Goal: Information Seeking & Learning: Learn about a topic

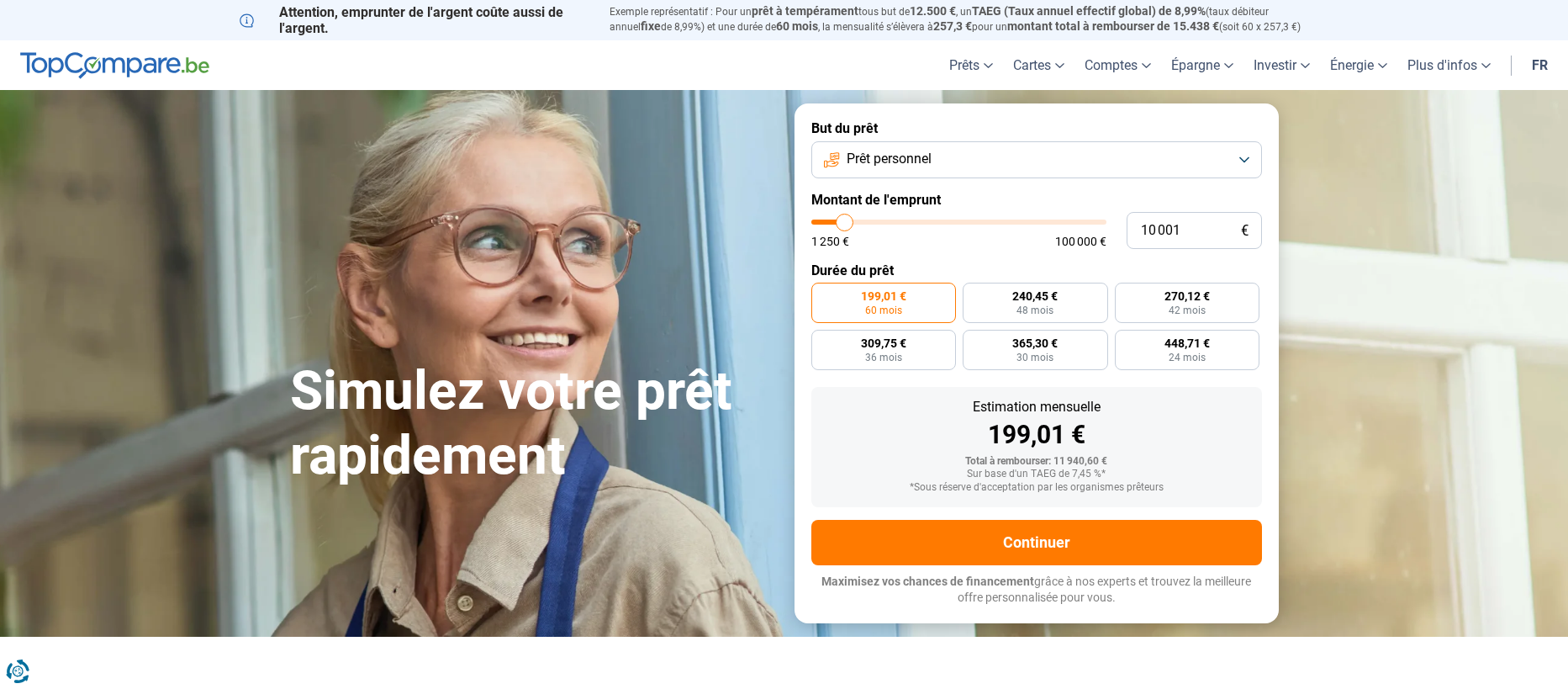
type input "9 250"
type input "9250"
type input "10 000"
type input "10000"
type input "10 750"
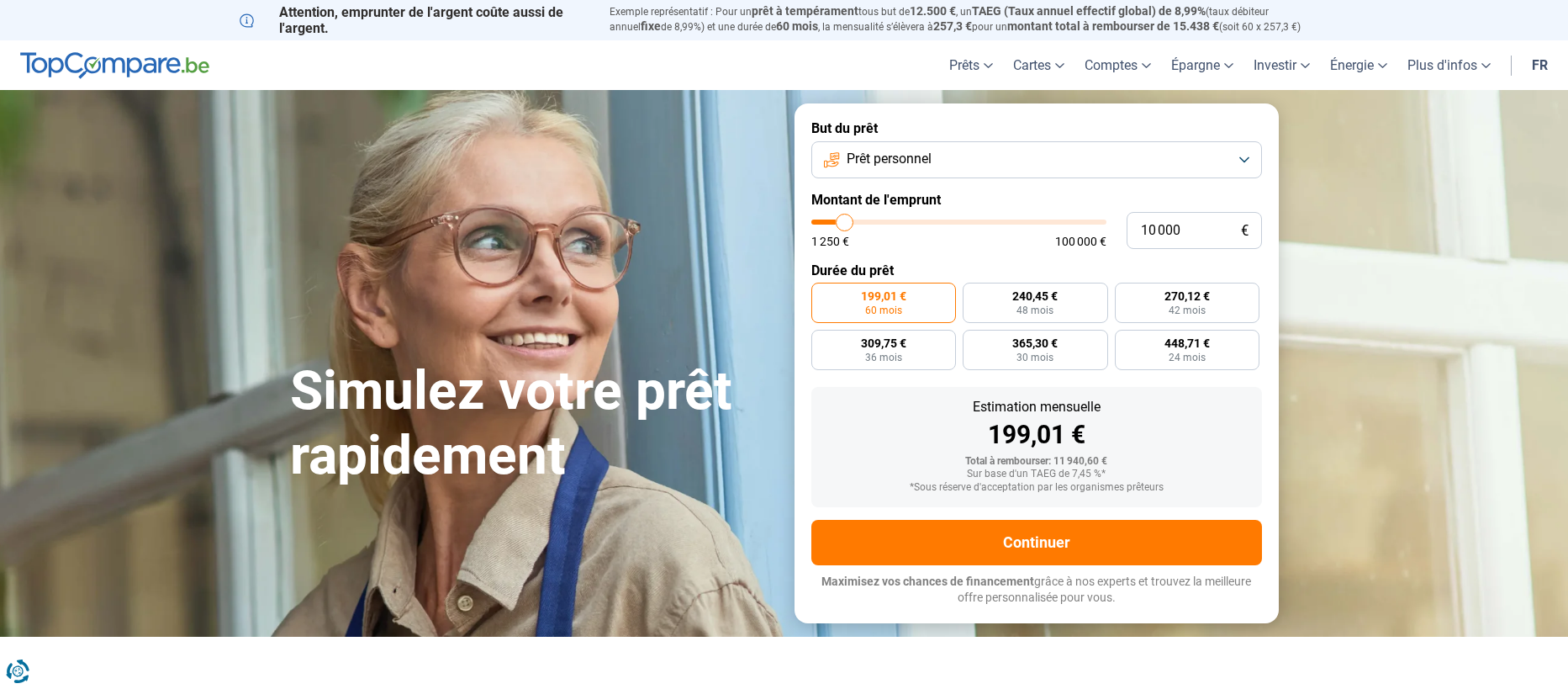
type input "10750"
type input "12 250"
type input "12250"
type input "13 750"
type input "13750"
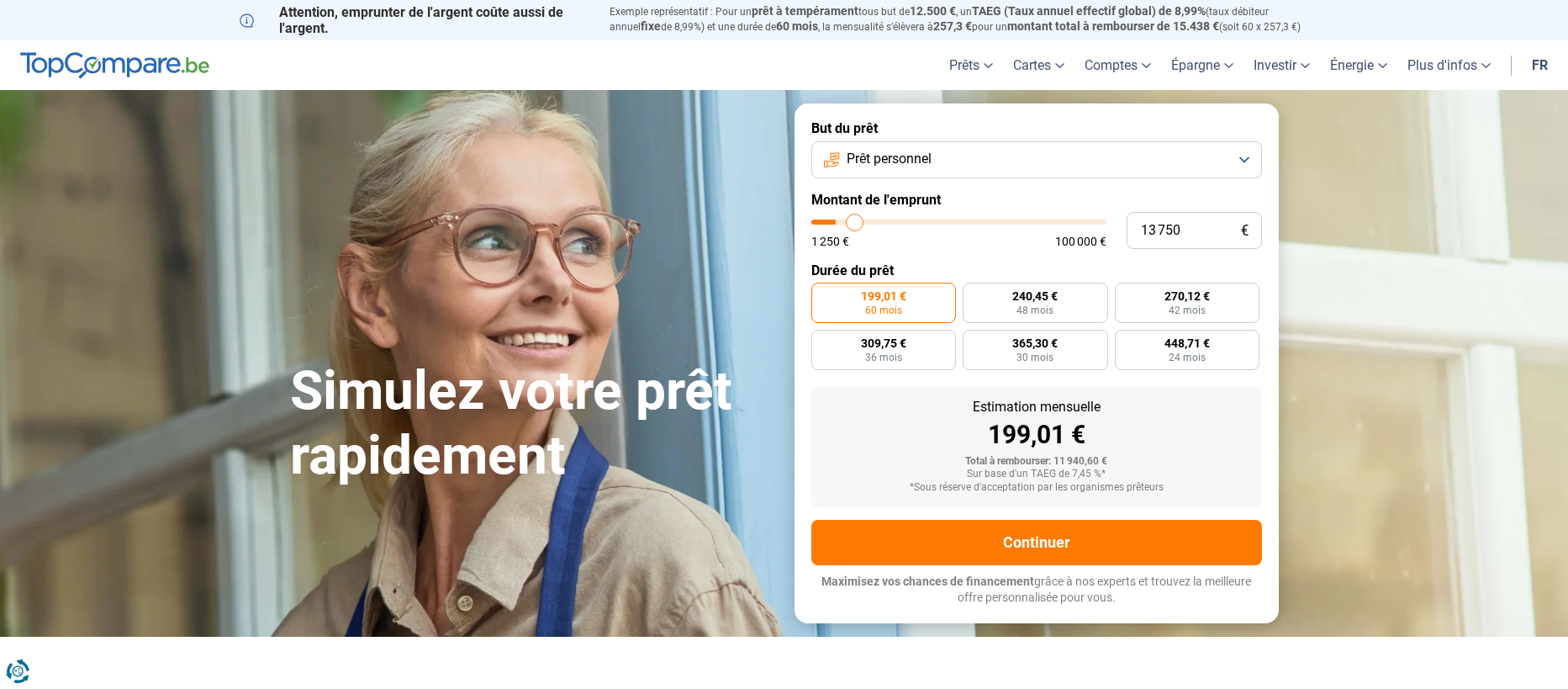
type input "14 750"
type input "14750"
type input "15 250"
type input "15250"
type input "15 500"
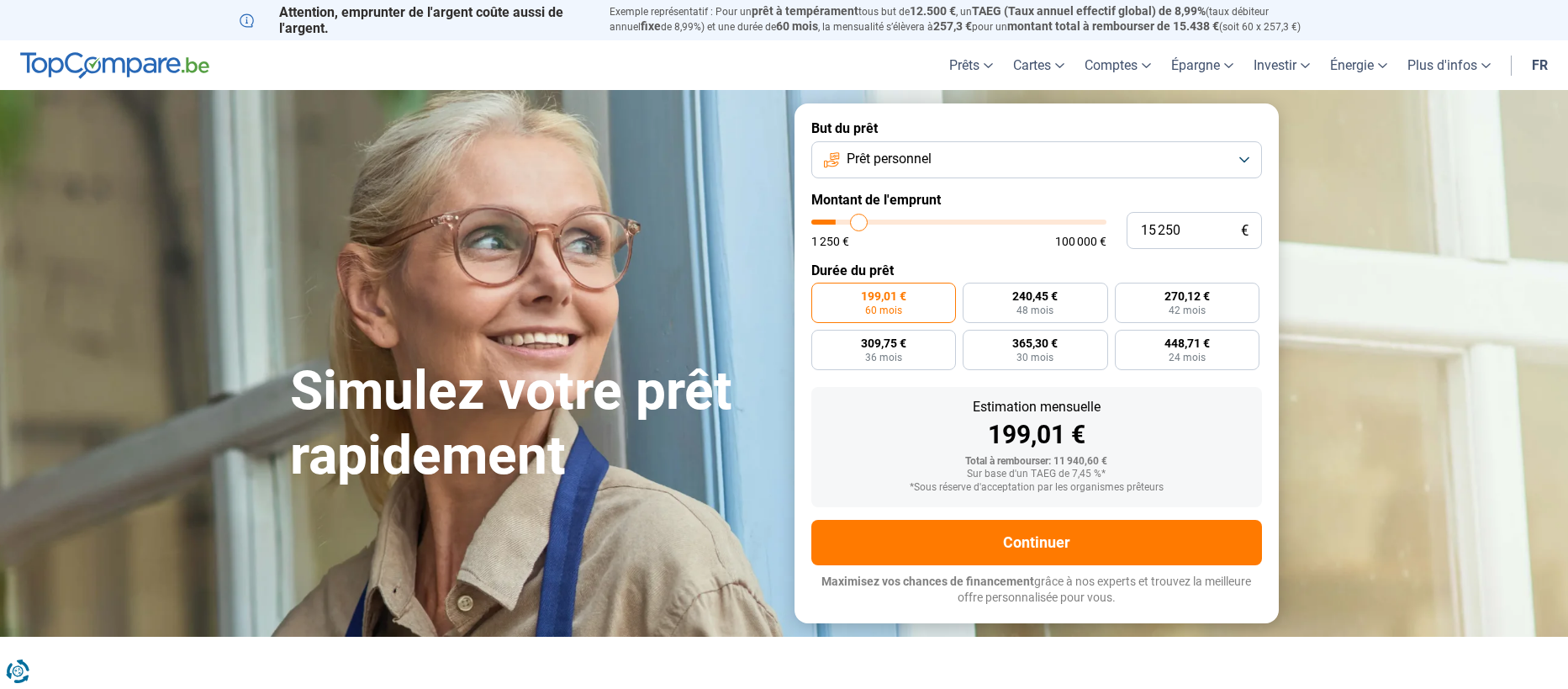
type input "15500"
type input "16 000"
type input "16000"
type input "16 250"
type input "16250"
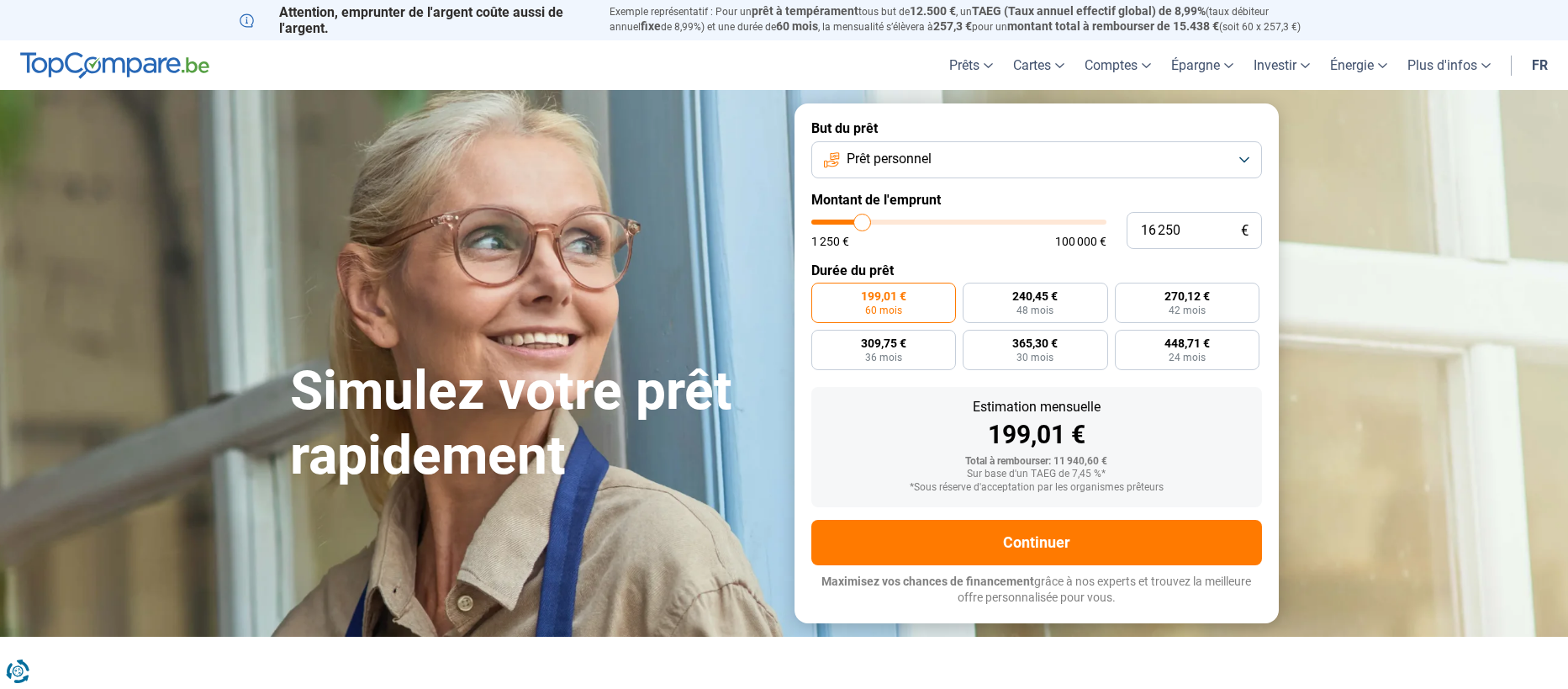
type input "16 500"
type input "16500"
type input "16 750"
type input "16750"
type input "17 500"
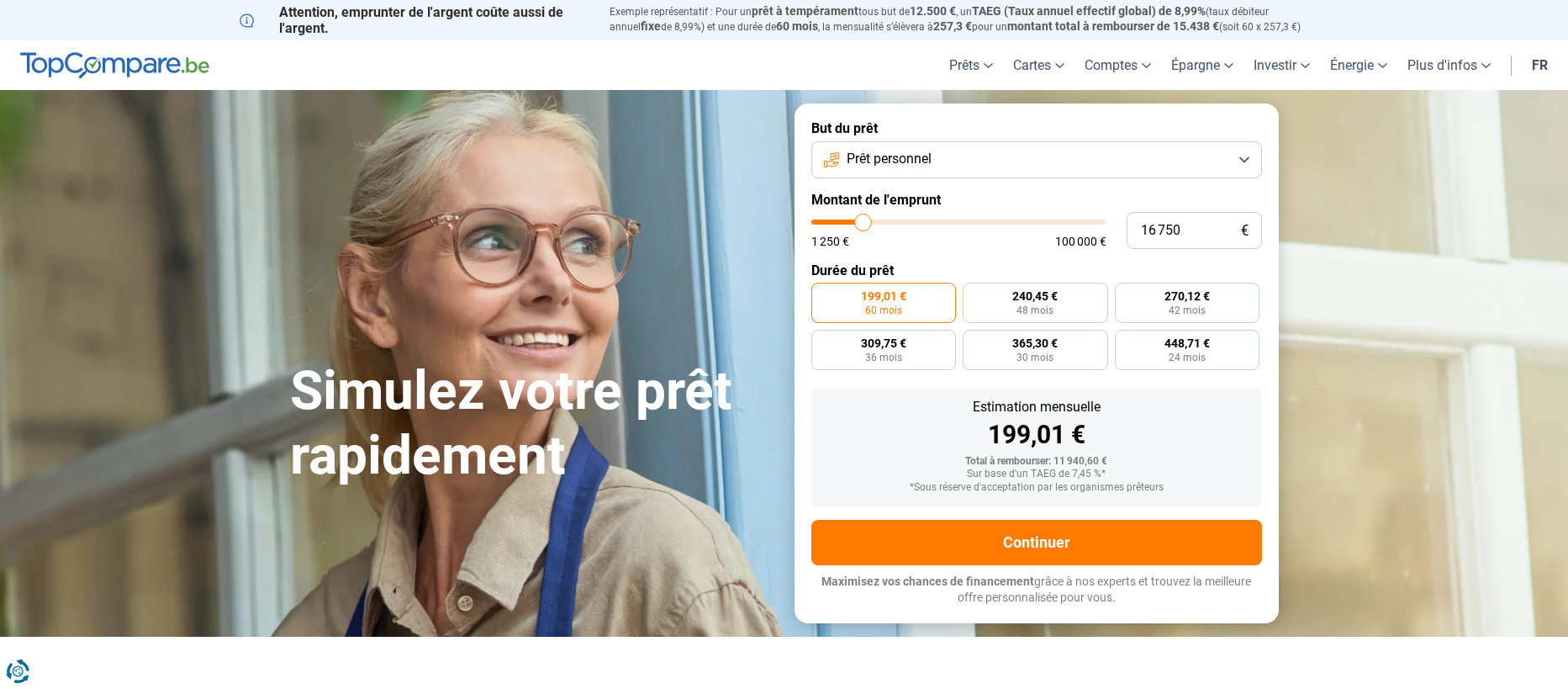
type input "17500"
type input "19 000"
type input "19000"
type input "20 250"
type input "20250"
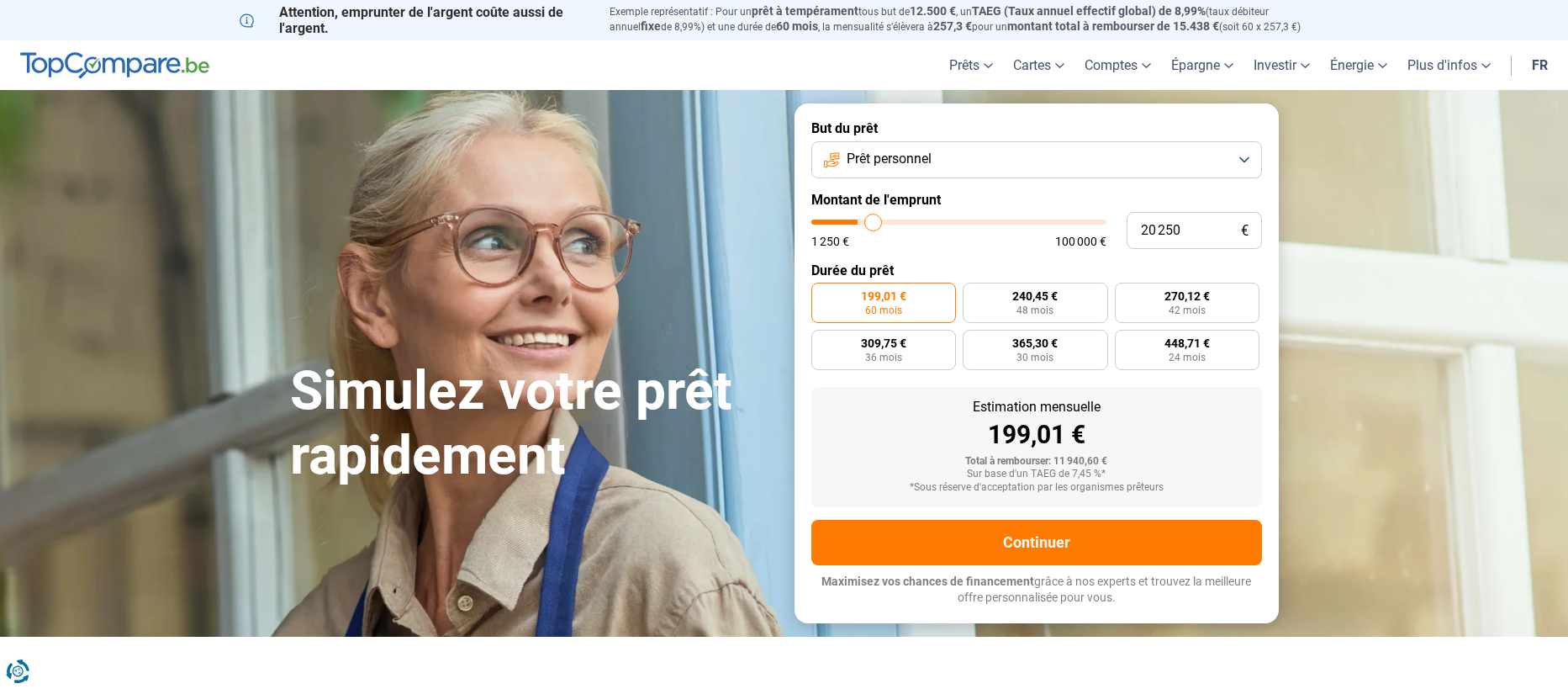
type input "21 750"
type input "21750"
type input "23 000"
type input "23000"
type input "23 750"
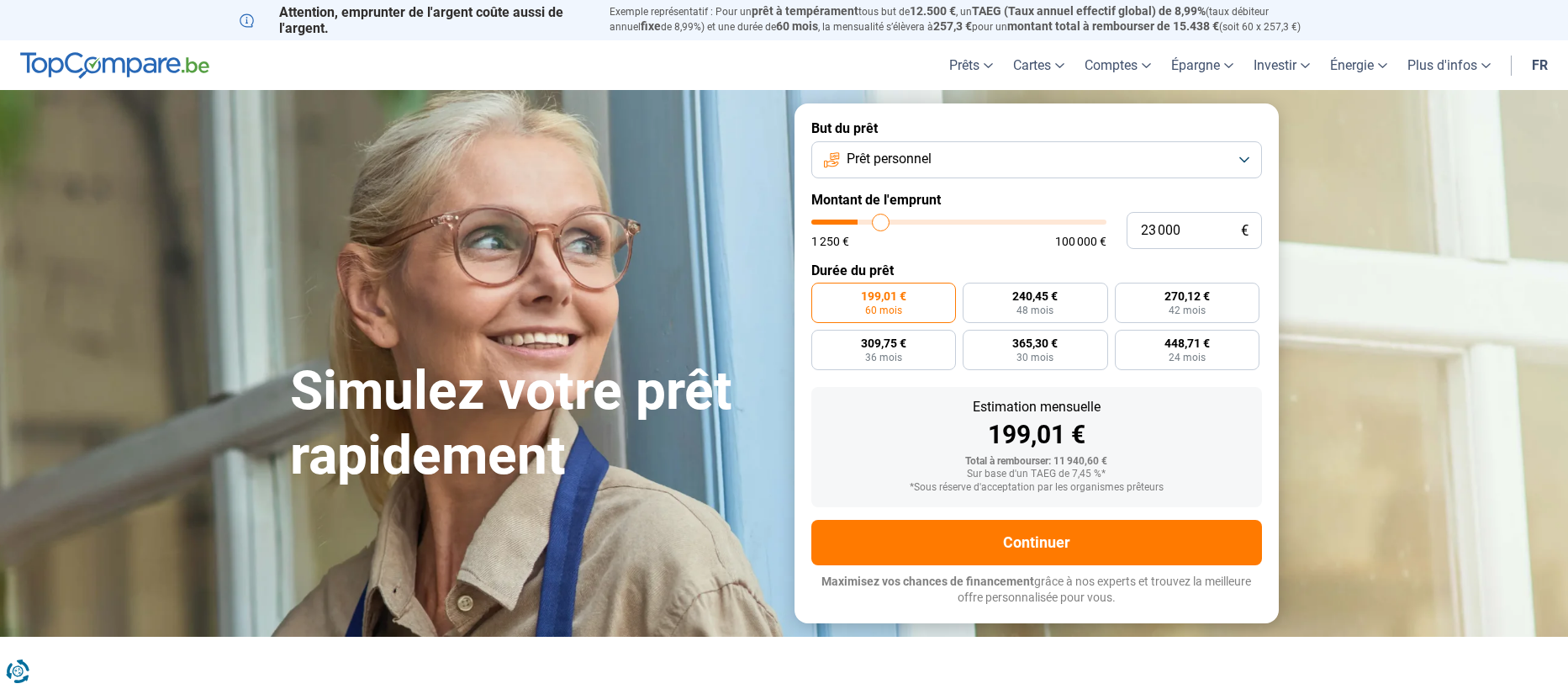
type input "23750"
type input "24 000"
type input "24000"
type input "24 250"
type input "24250"
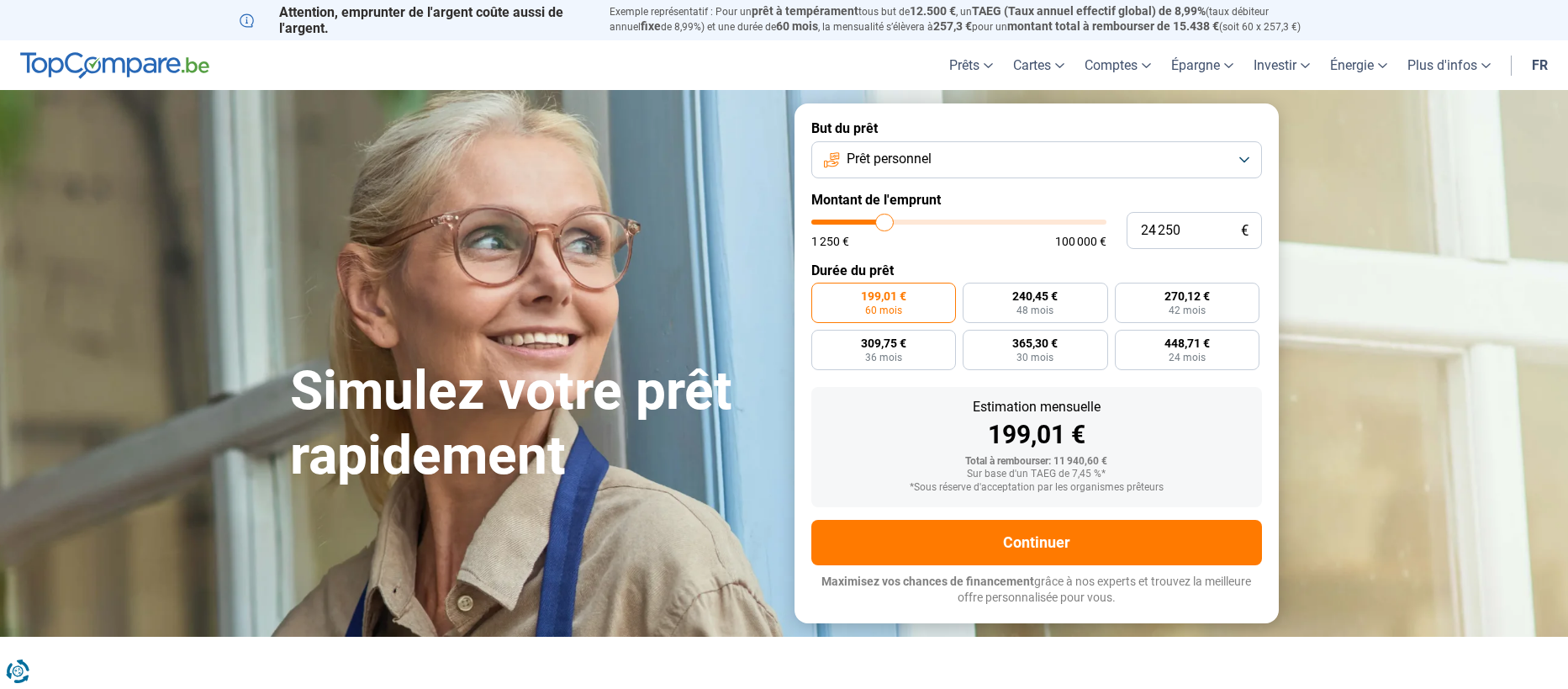
type input "24 500"
type input "24500"
type input "24 750"
type input "24750"
type input "25 250"
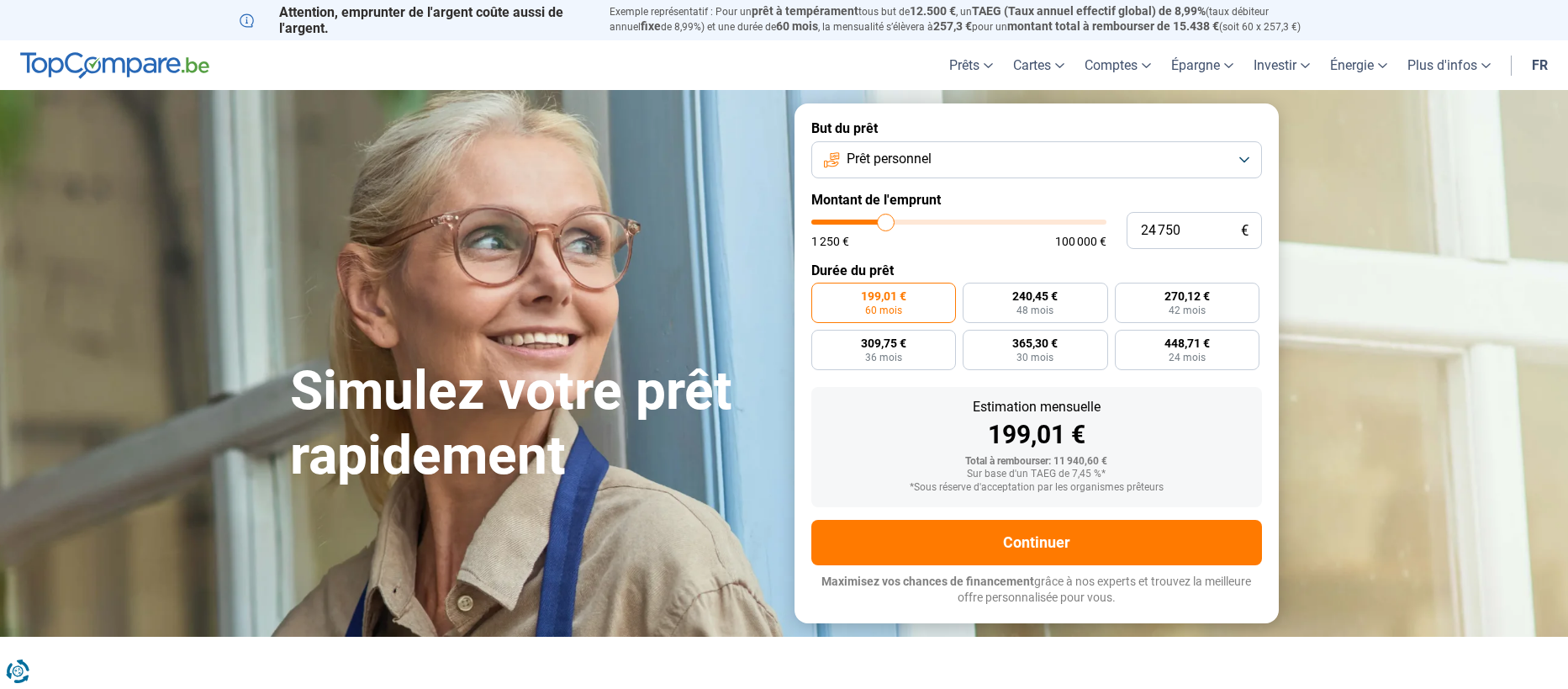
type input "25250"
type input "25 750"
type input "25750"
type input "27 000"
type input "27000"
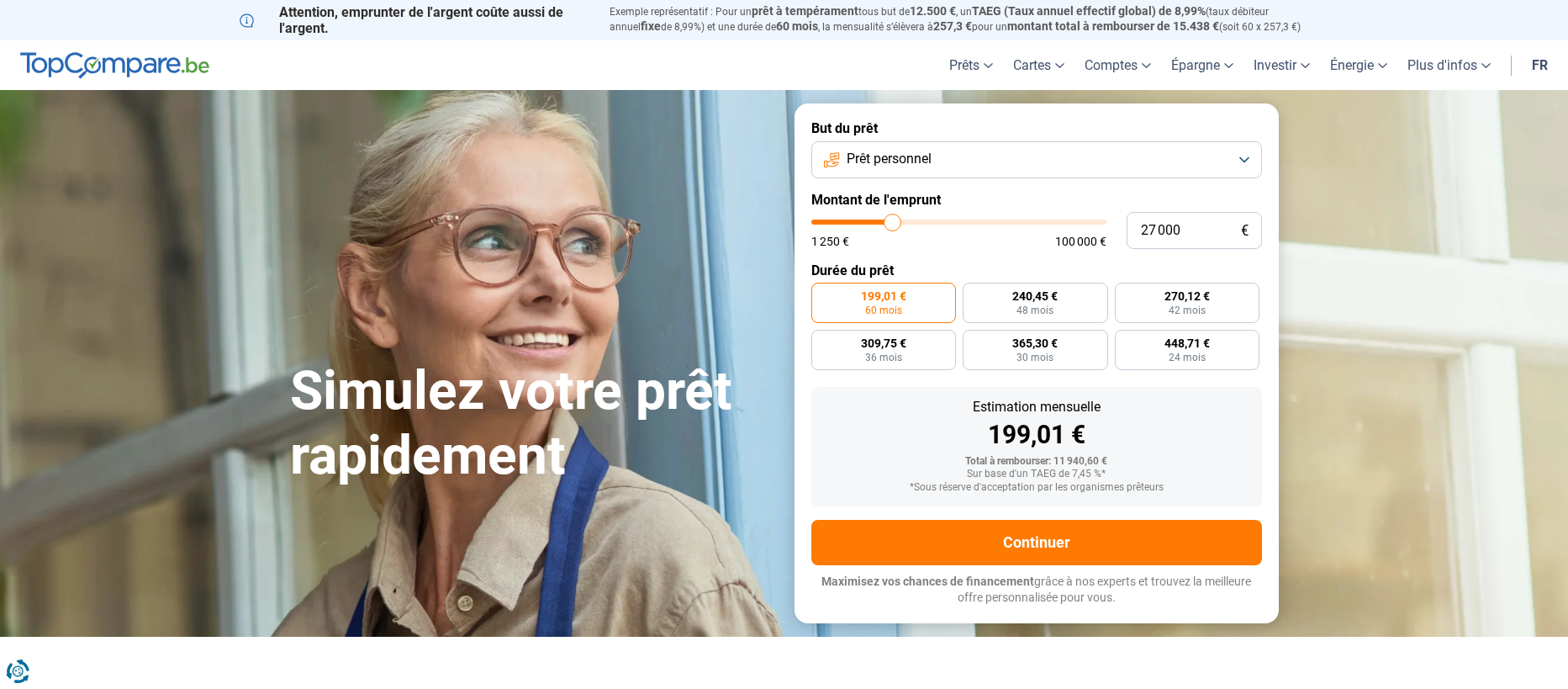
type input "27 750"
type input "27750"
type input "29 000"
type input "29000"
type input "29 750"
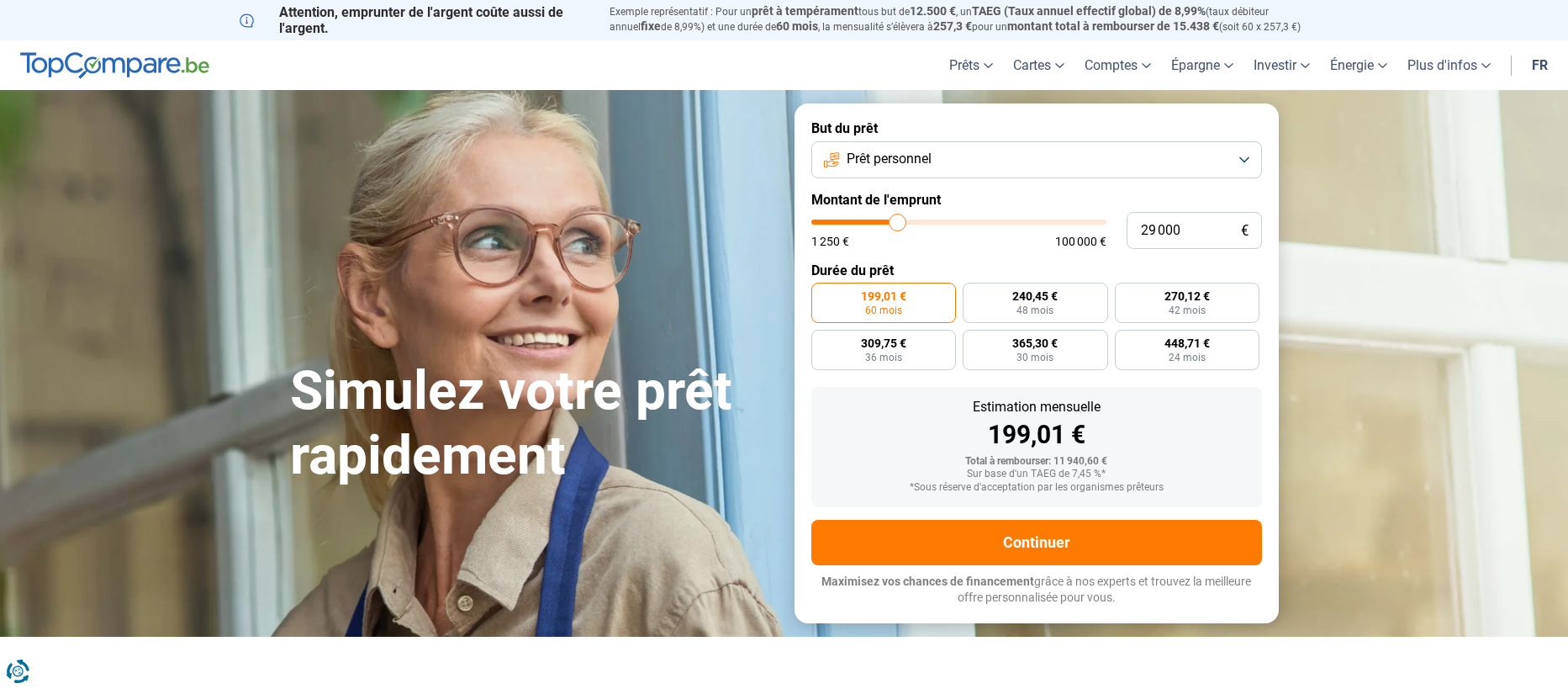
type input "29750"
type input "30 250"
type input "30250"
type input "30 500"
type input "30500"
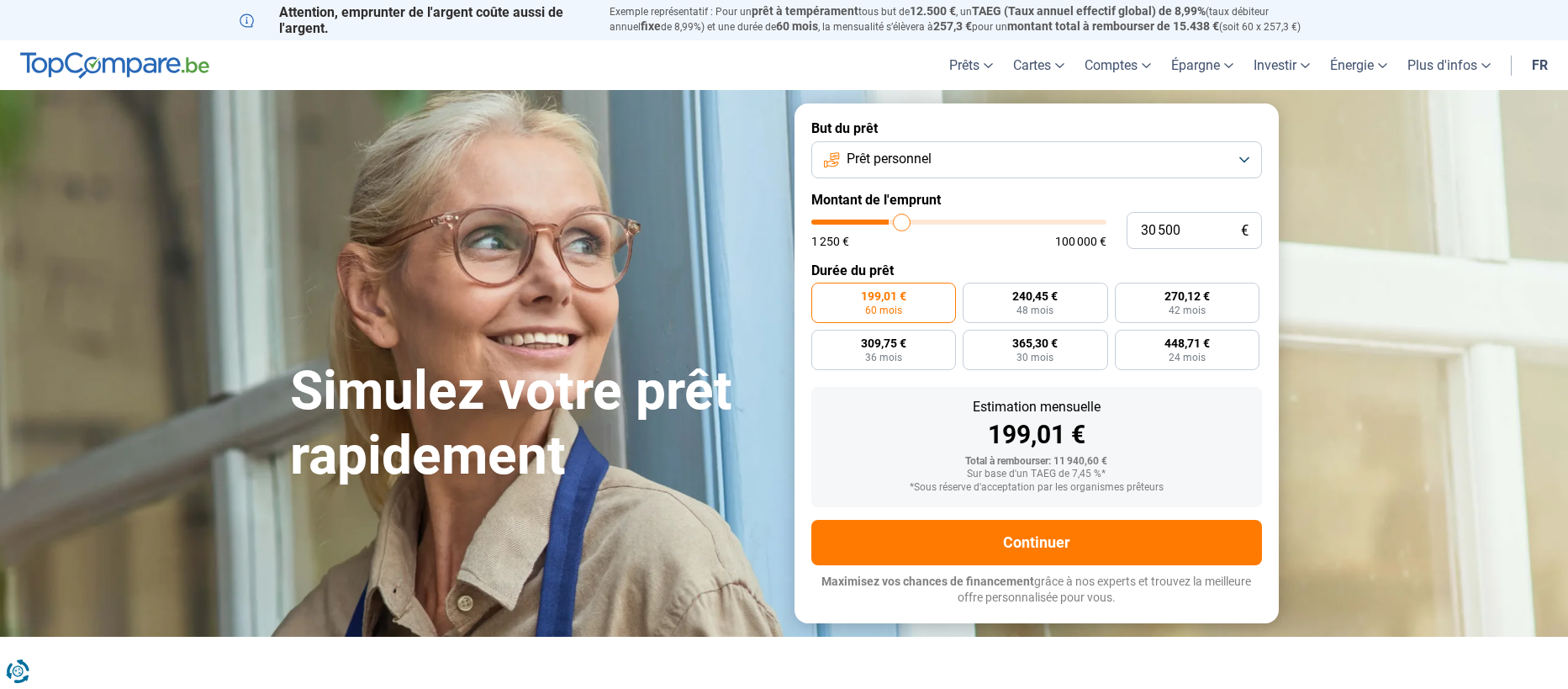
type input "30 750"
type input "30750"
type input "31 250"
type input "31250"
type input "31 500"
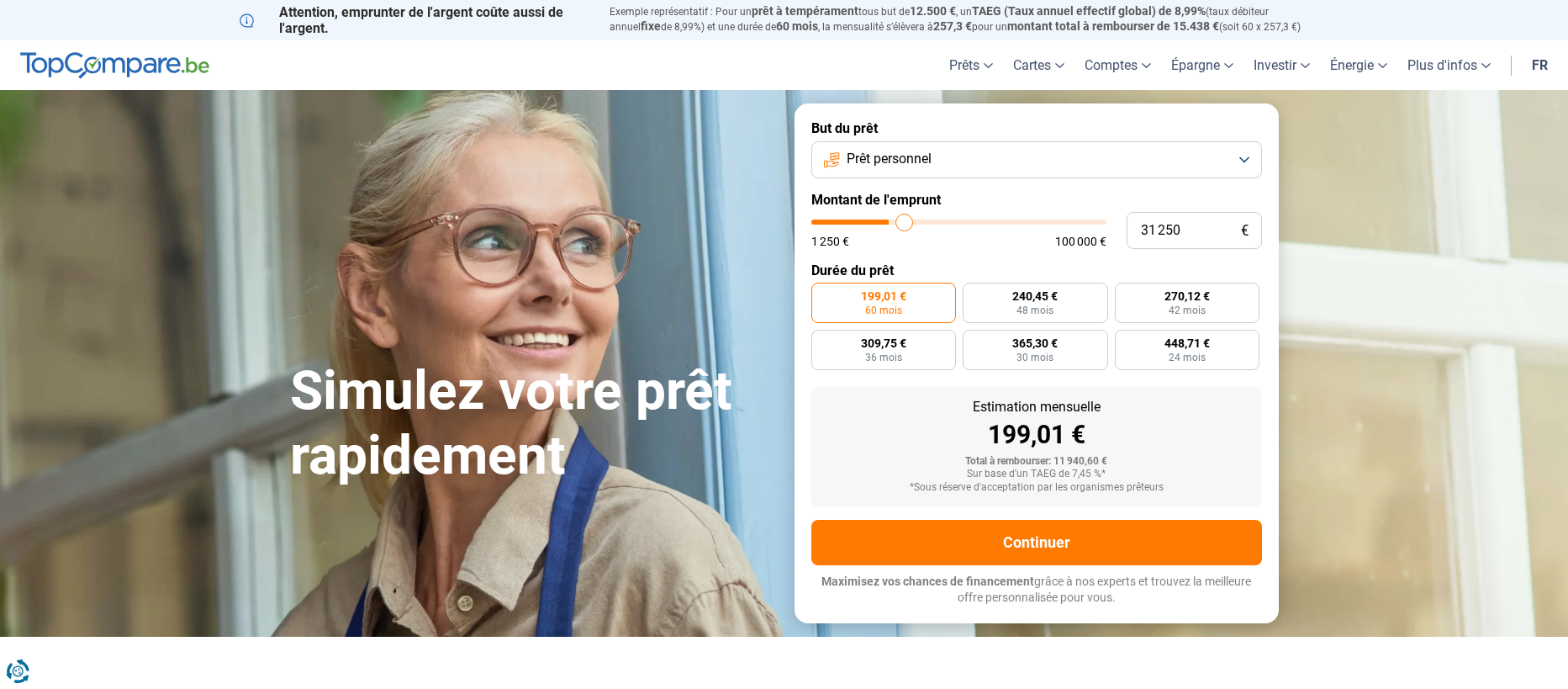
type input "31500"
type input "31 750"
type input "31750"
type input "32 000"
type input "32000"
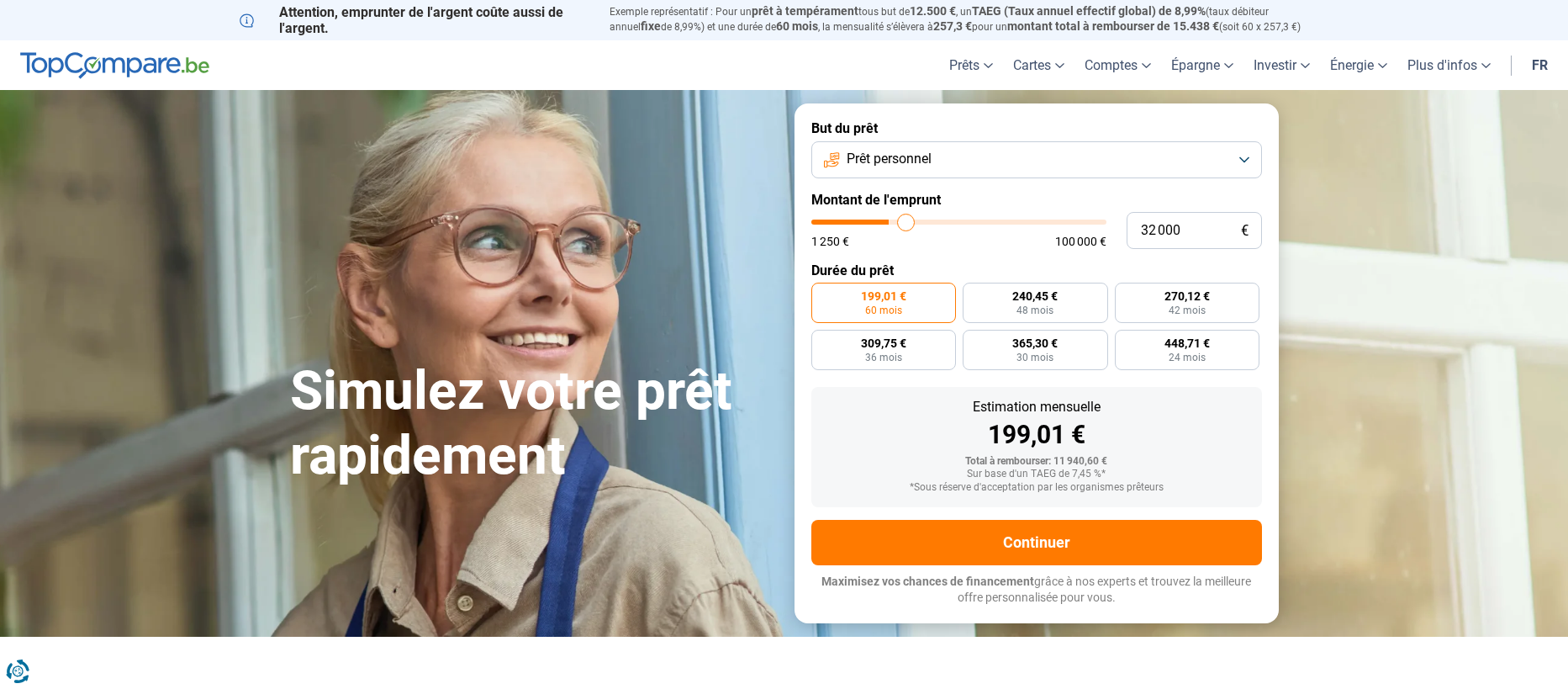
type input "32 250"
type input "32250"
type input "33 000"
type input "33000"
type input "33 250"
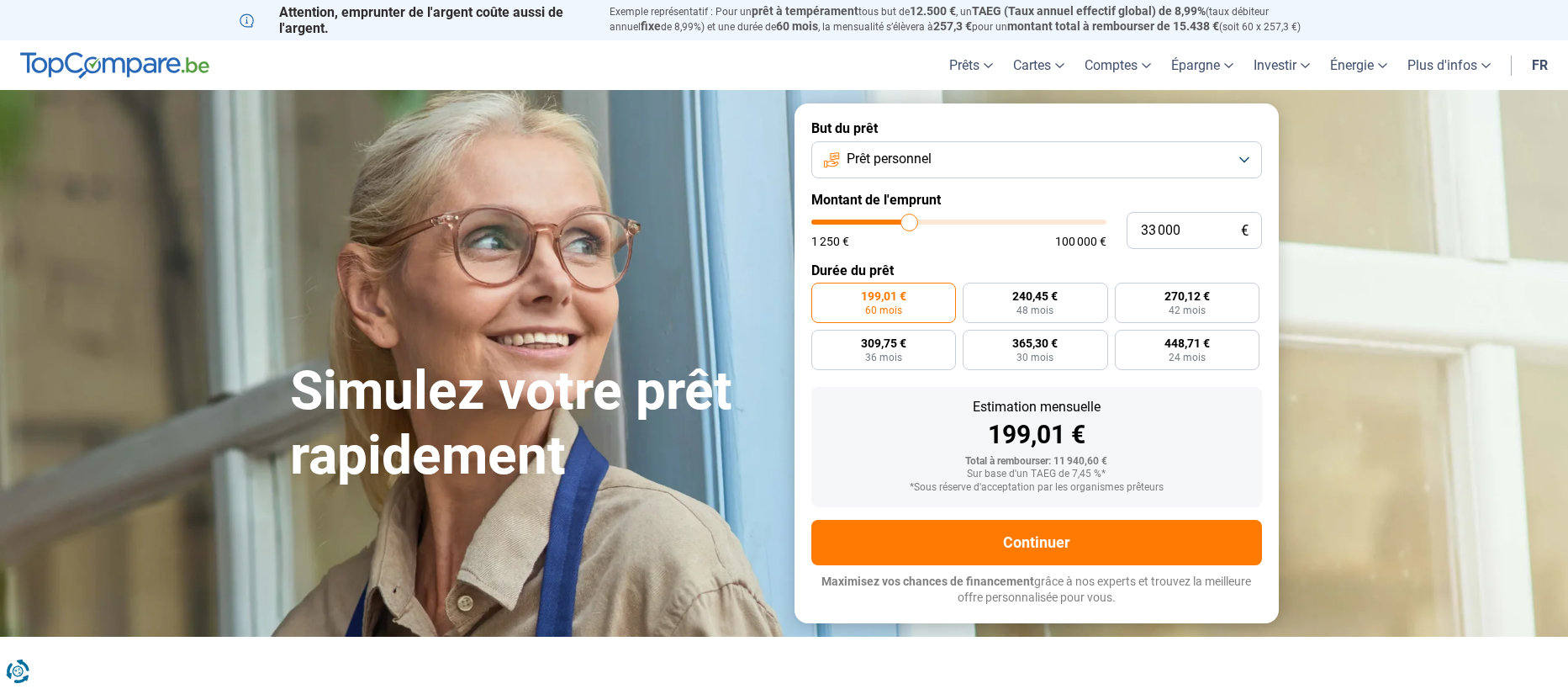
type input "33250"
type input "33 500"
type input "33500"
type input "33 750"
type input "33750"
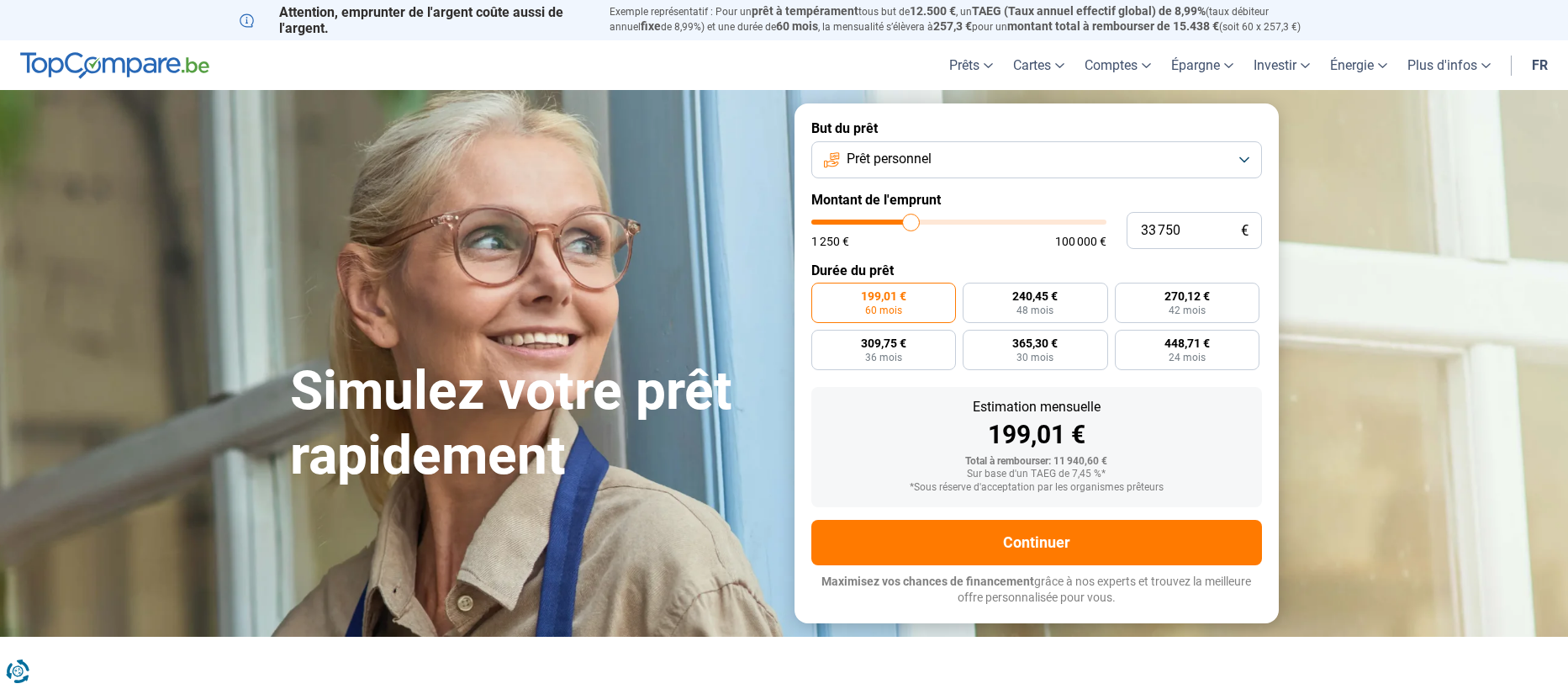
type input "34 250"
type input "34250"
type input "34 500"
type input "34500"
type input "36 000"
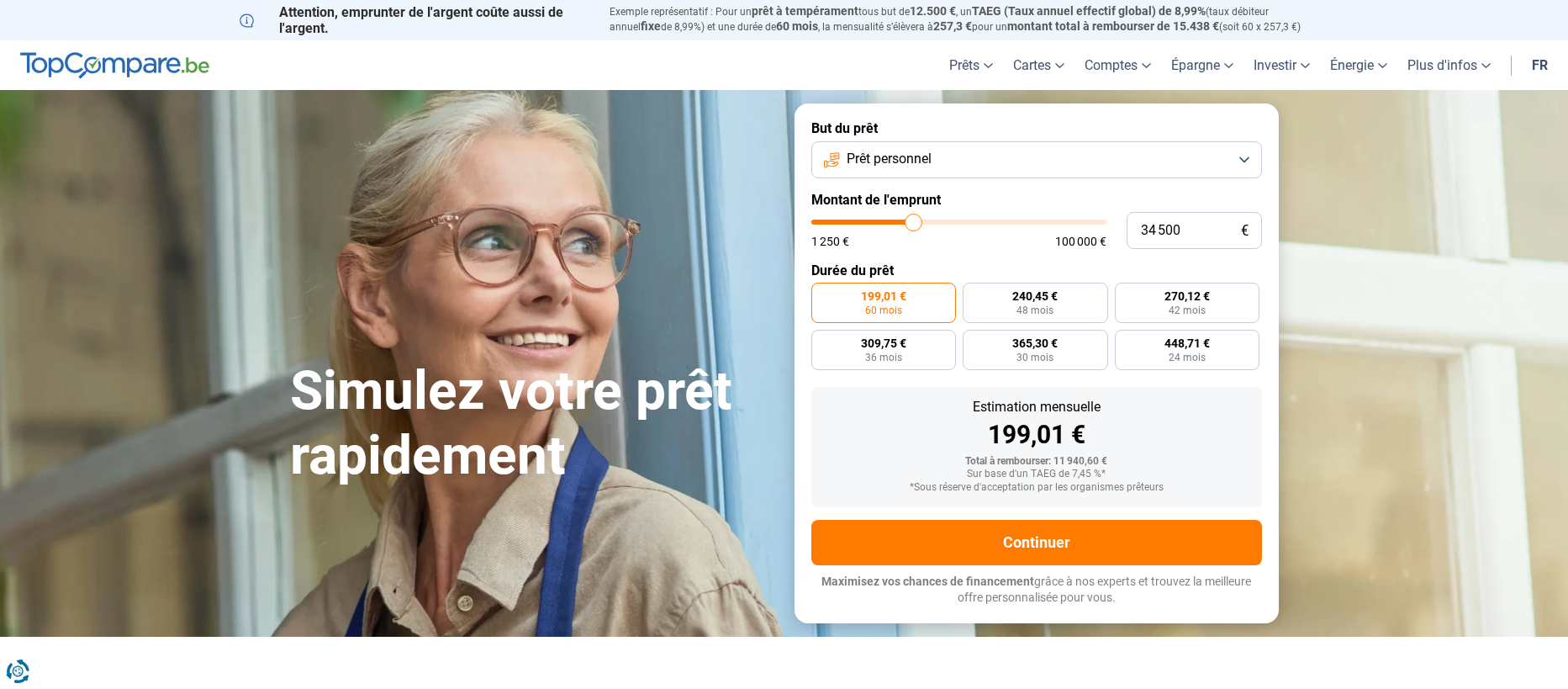
type input "36000"
type input "37 500"
type input "37500"
type input "39 500"
type input "39500"
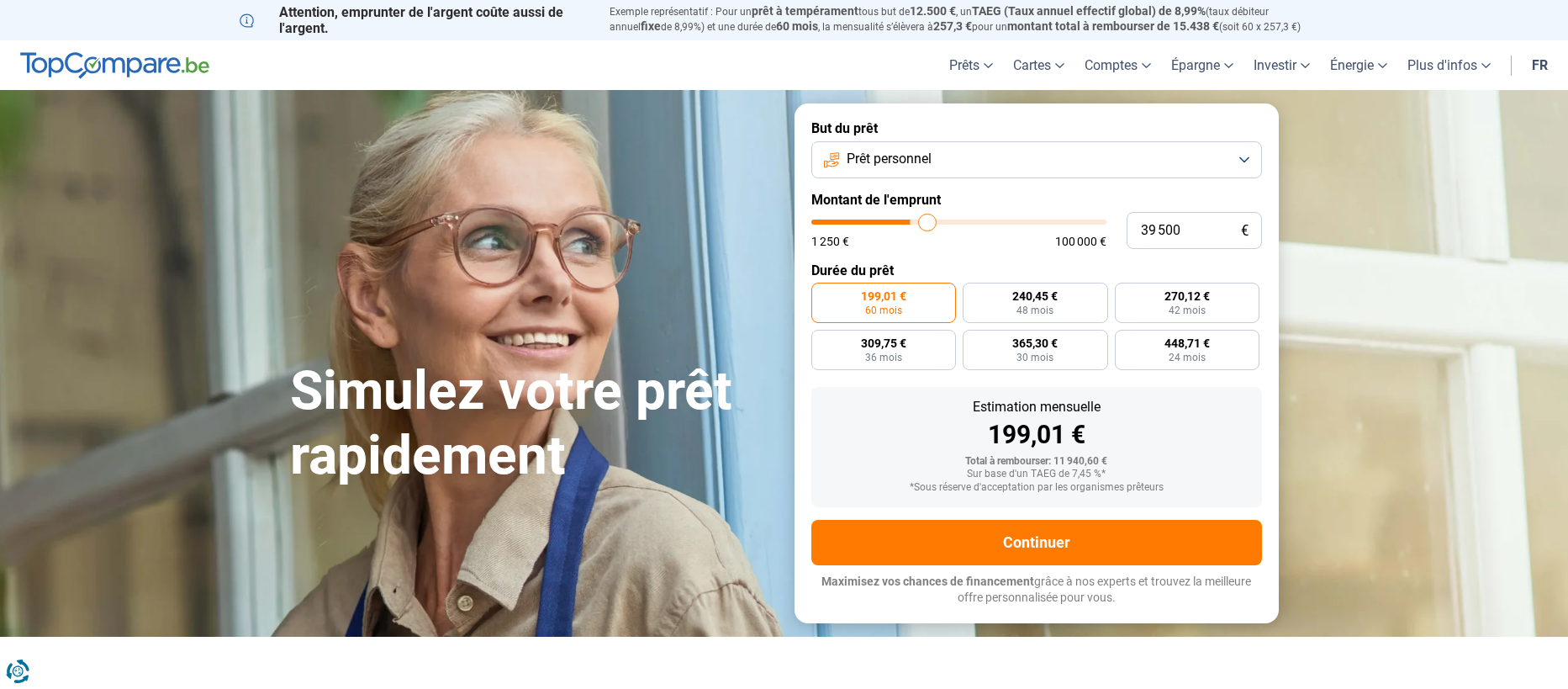
type input "39 750"
type input "39750"
type input "40 000"
drag, startPoint x: 842, startPoint y: 224, endPoint x: 929, endPoint y: 223, distance: 87.0
type input "40000"
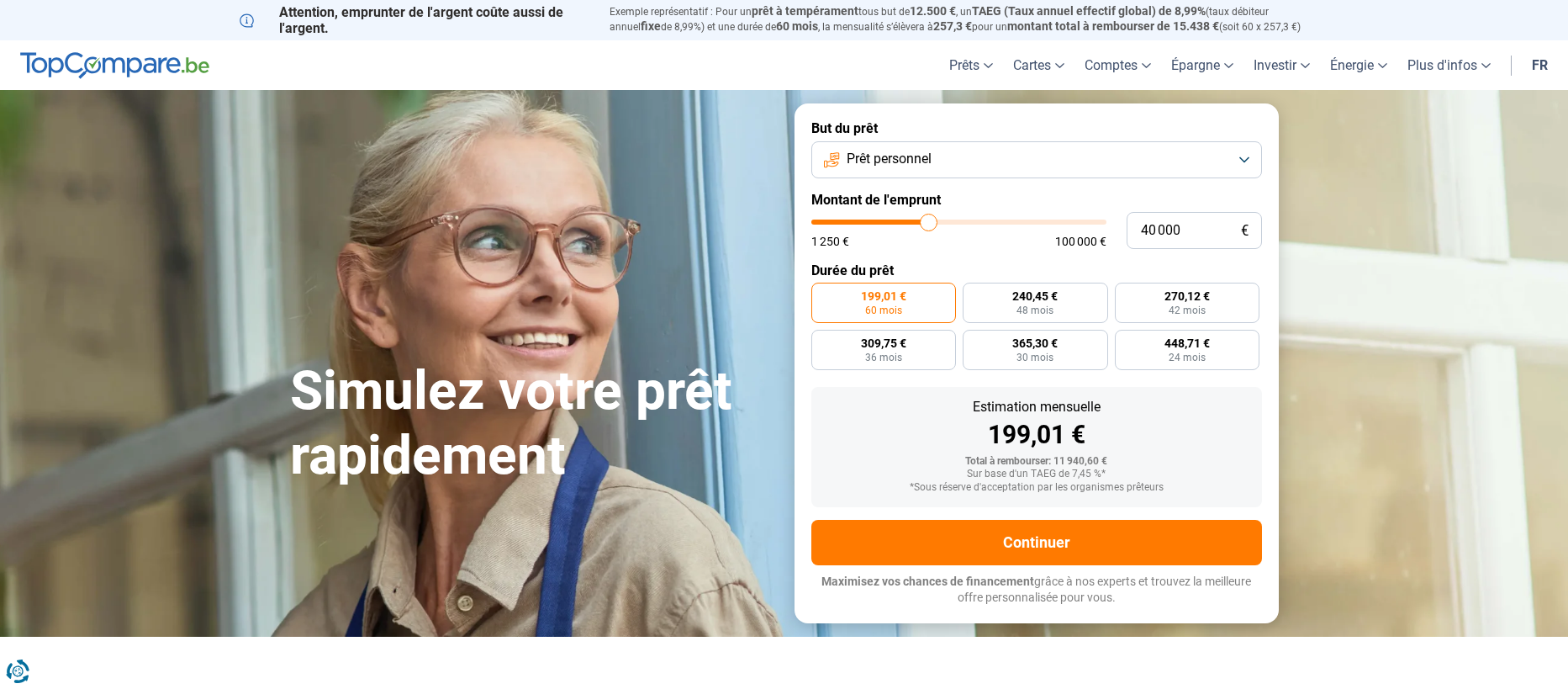
click at [929, 223] on input "range" at bounding box center [959, 222] width 295 height 5
radio input "false"
